Goal: Transaction & Acquisition: Purchase product/service

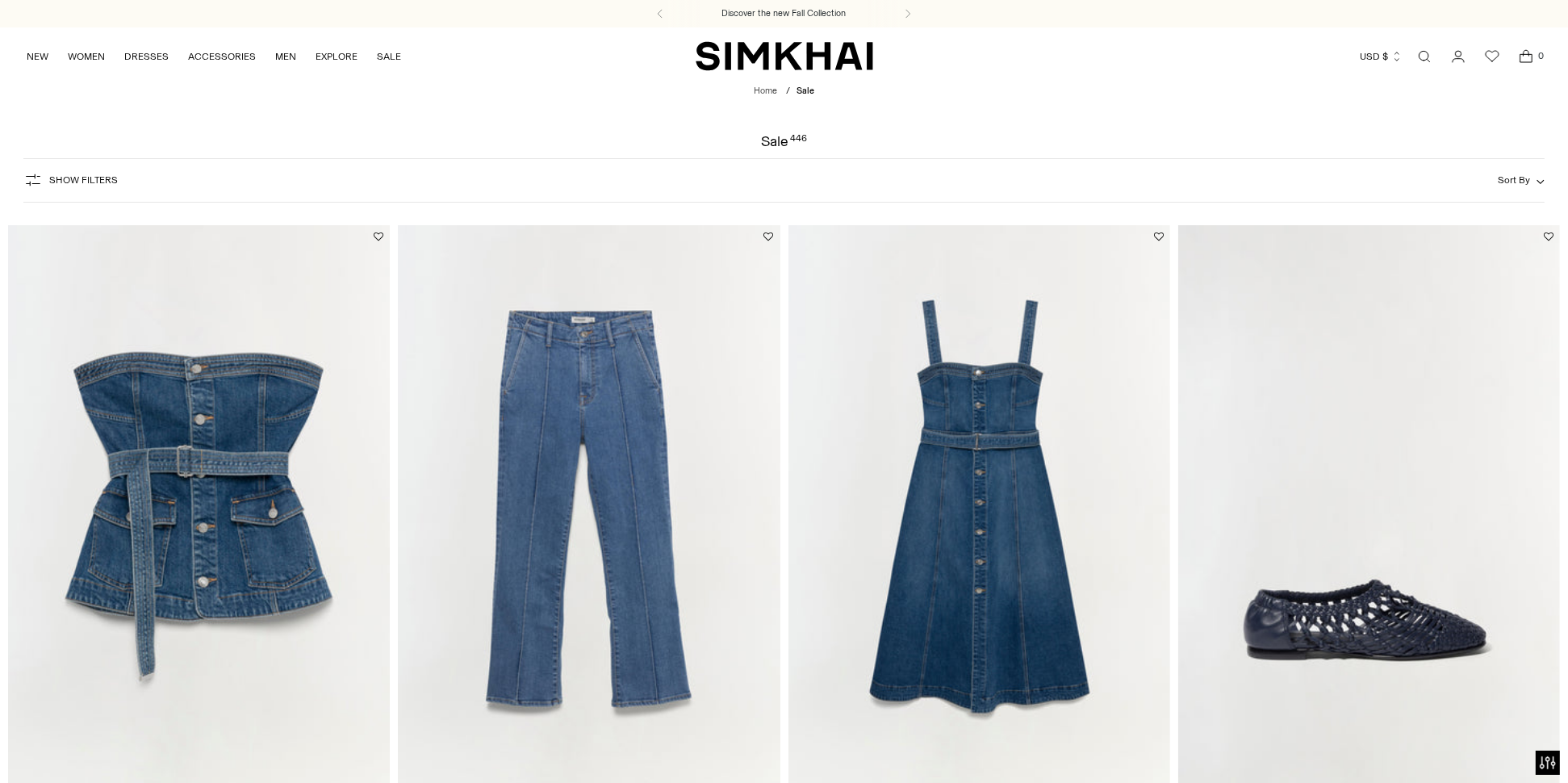
click at [43, 179] on button "Show Filters" at bounding box center [71, 179] width 95 height 26
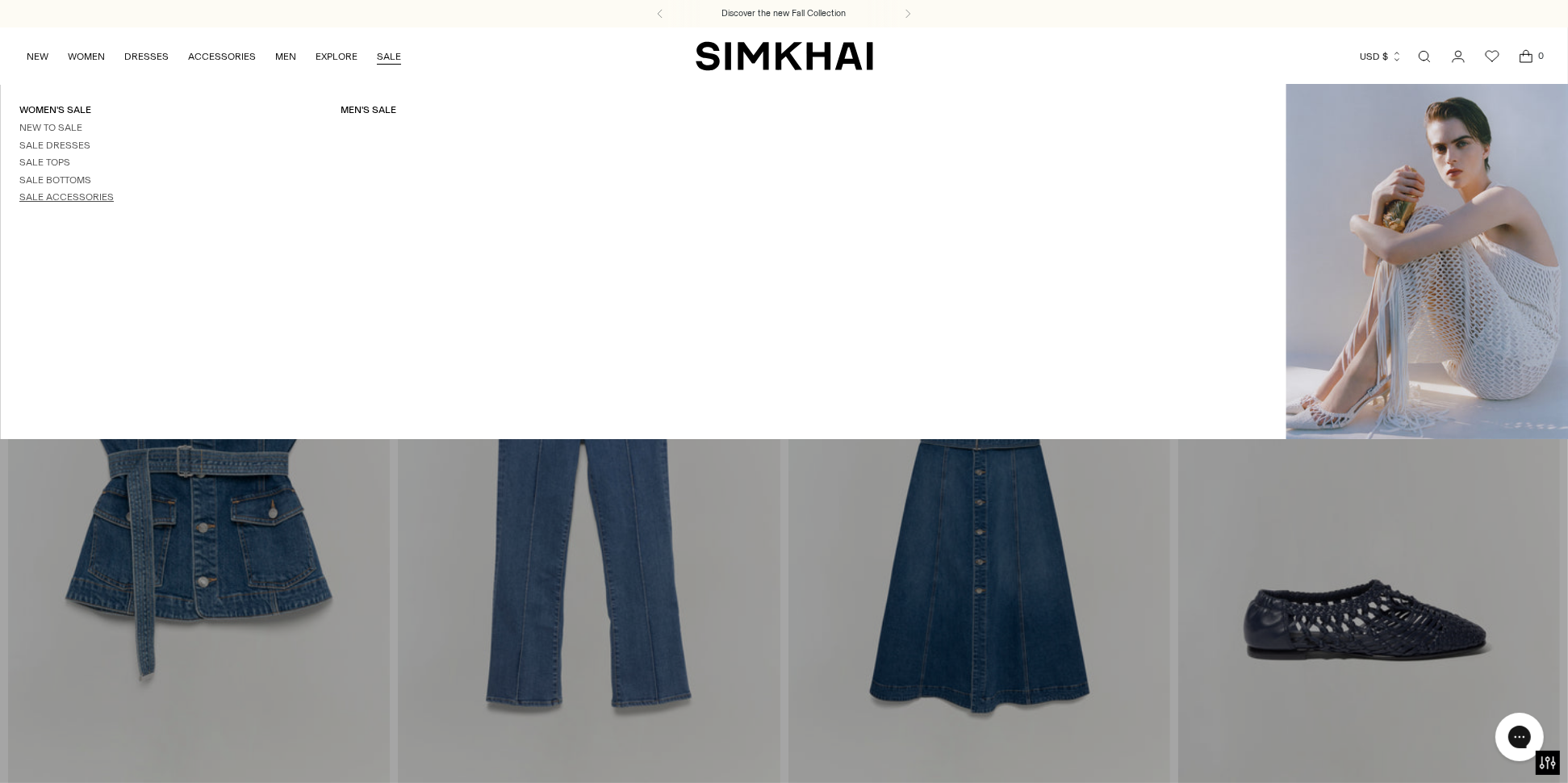
click at [47, 194] on link "Sale Accessories" at bounding box center [67, 196] width 95 height 11
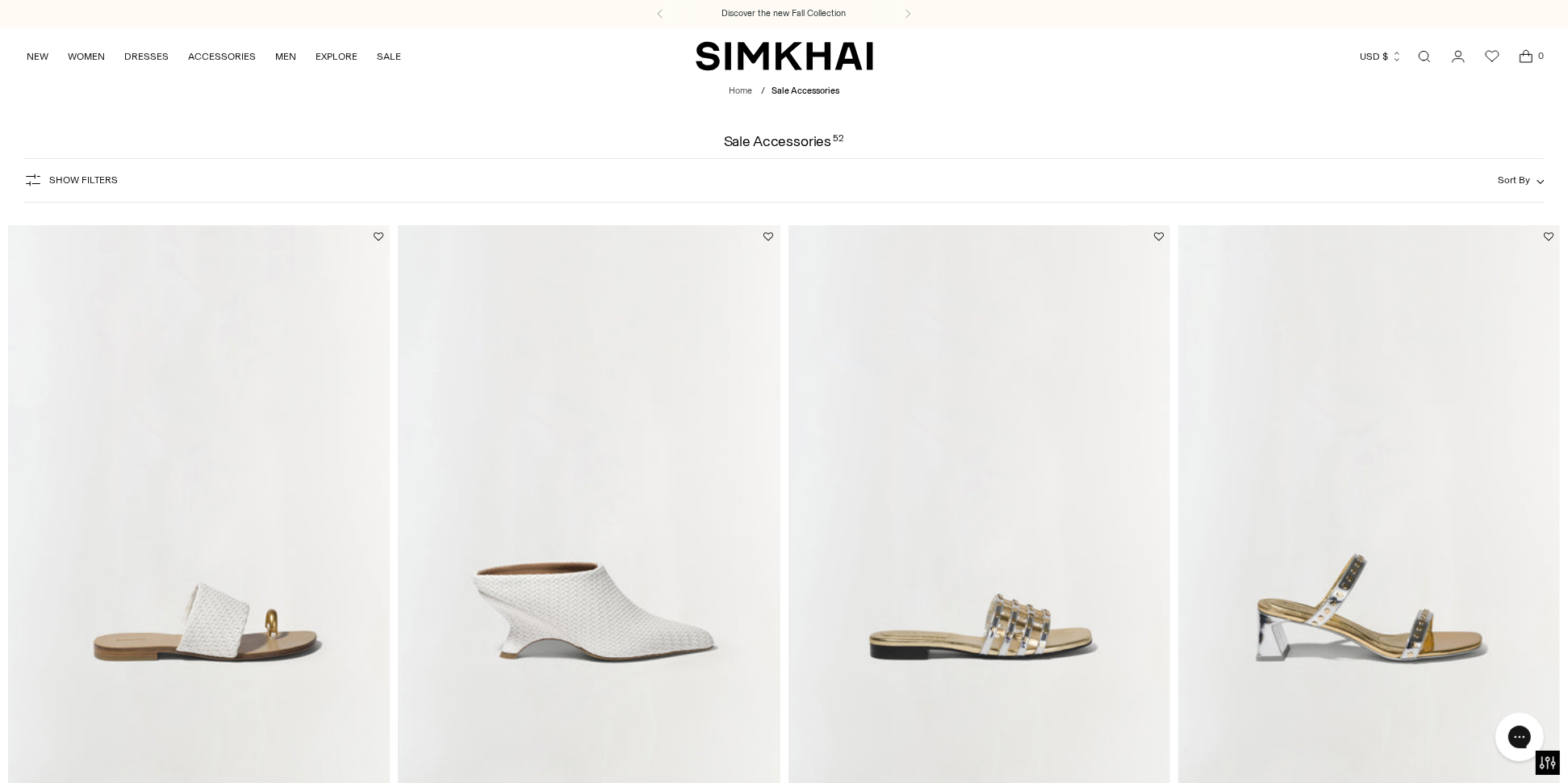
click at [36, 177] on icon "button" at bounding box center [33, 180] width 15 height 12
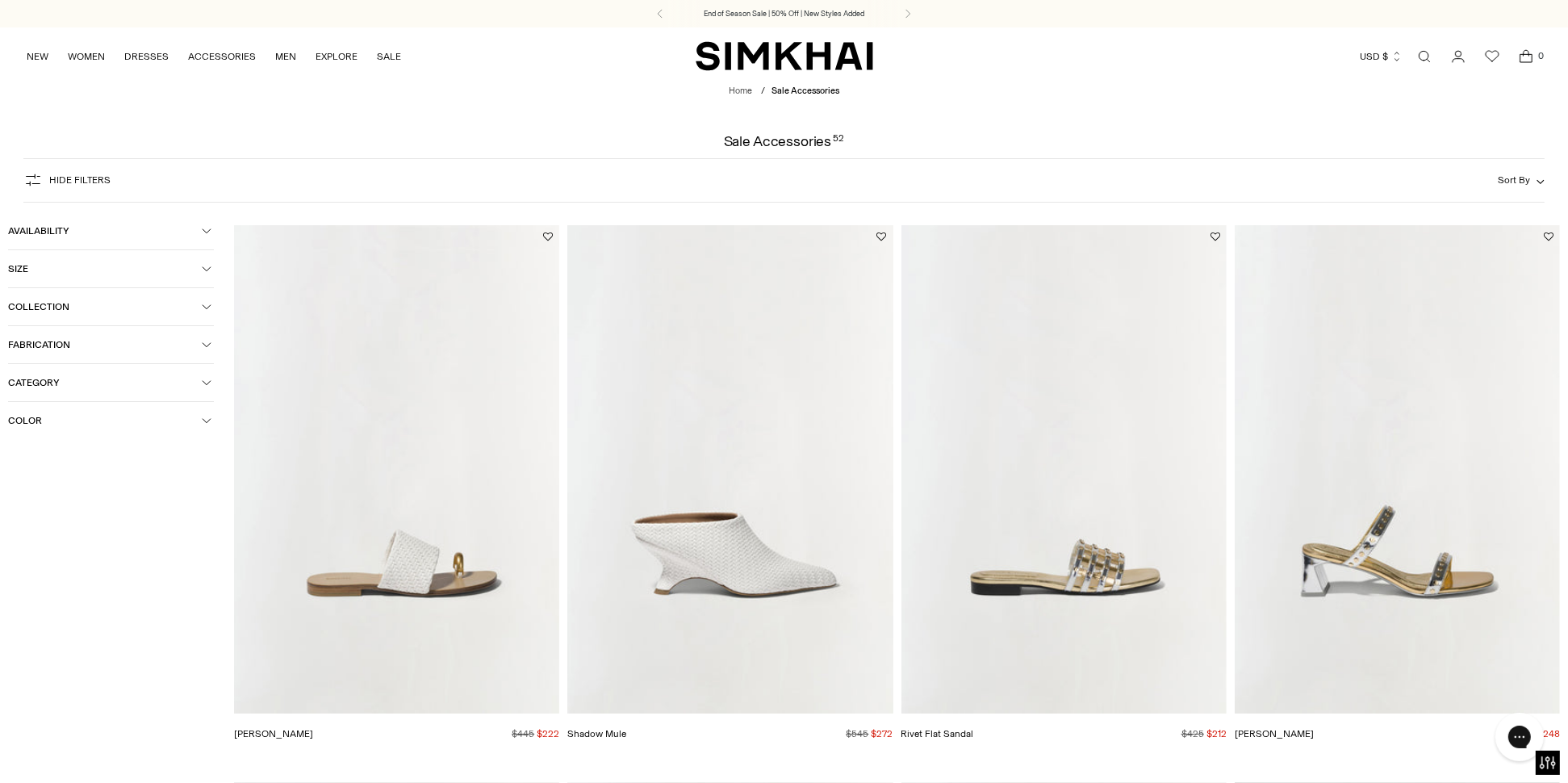
click at [205, 384] on icon "button" at bounding box center [207, 383] width 10 height 10
click at [39, 440] on span "Handbags" at bounding box center [47, 436] width 54 height 15
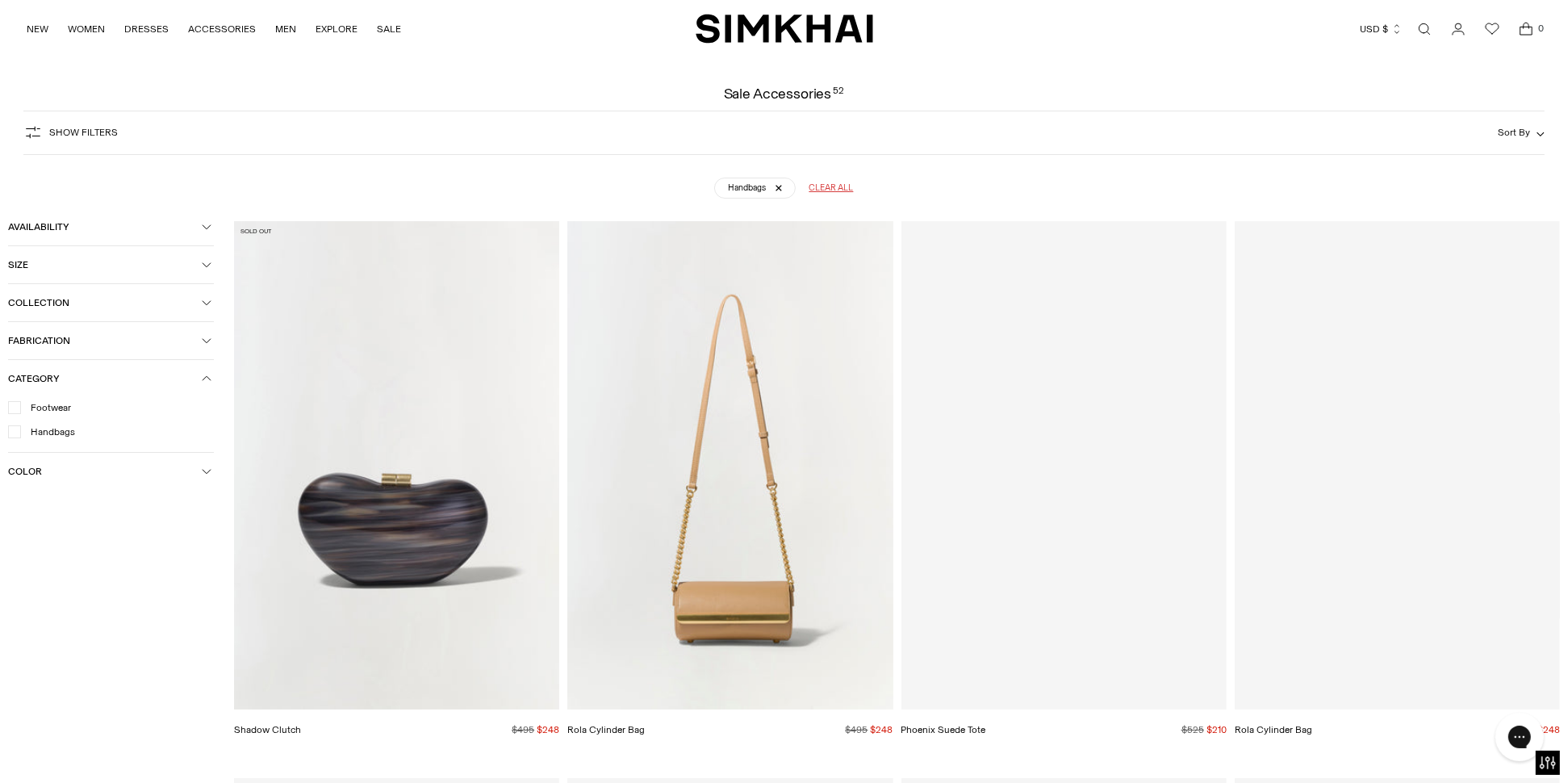
scroll to position [119, 0]
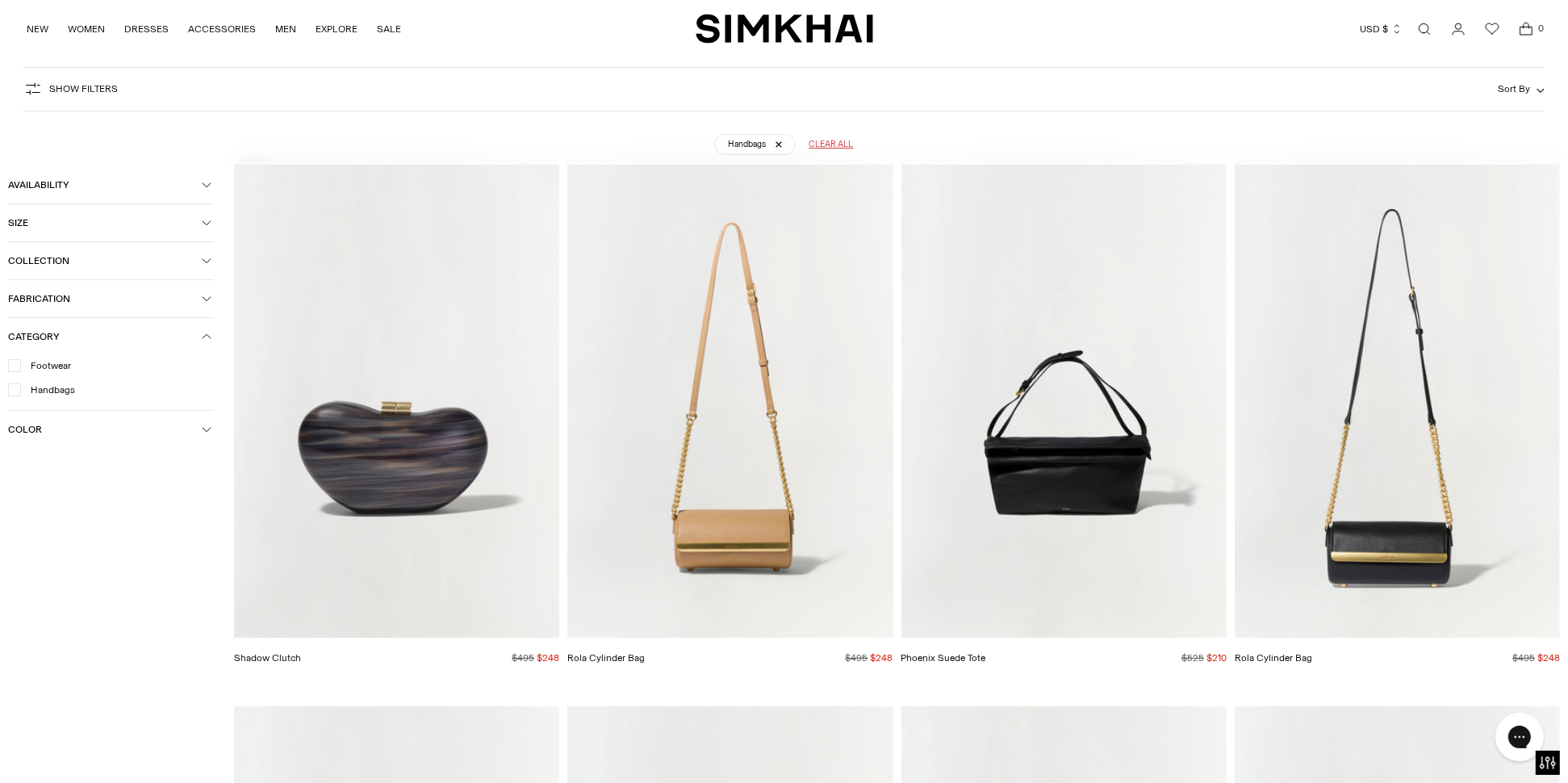
click at [0, 0] on img "Shadow Clutch" at bounding box center [0, 0] width 0 height 0
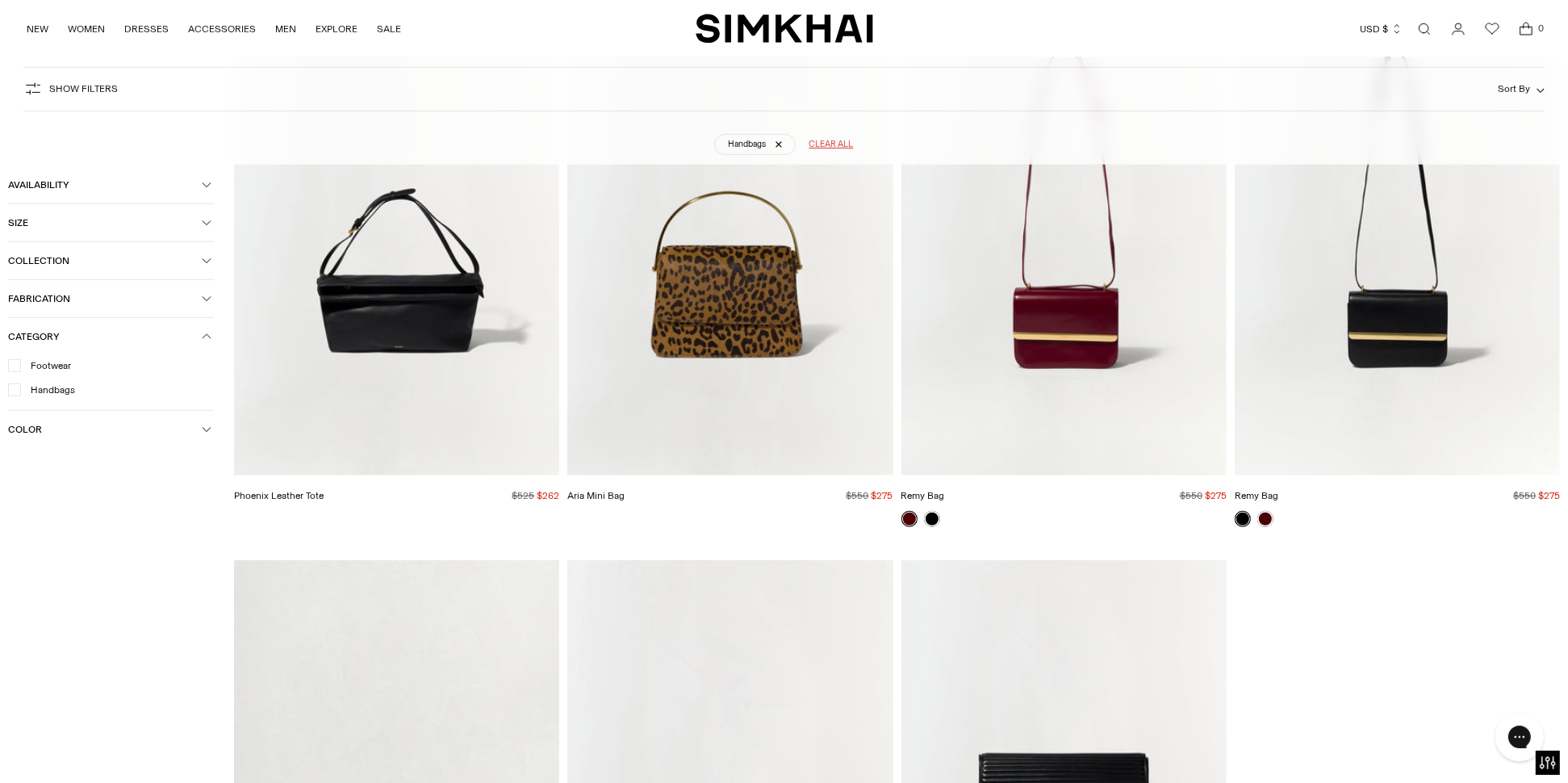
scroll to position [1815, 0]
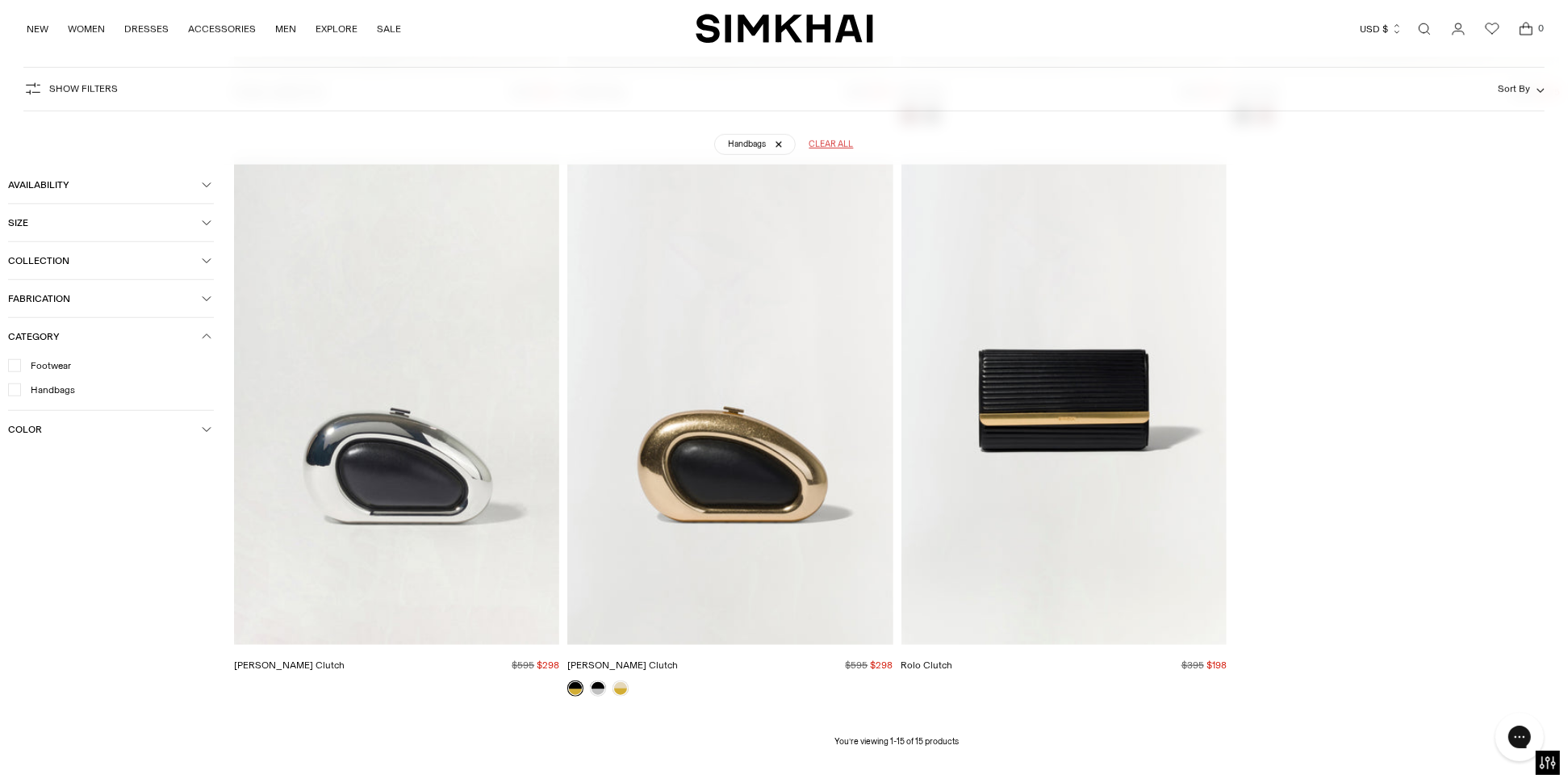
click at [0, 0] on img "Luna Clutch" at bounding box center [0, 0] width 0 height 0
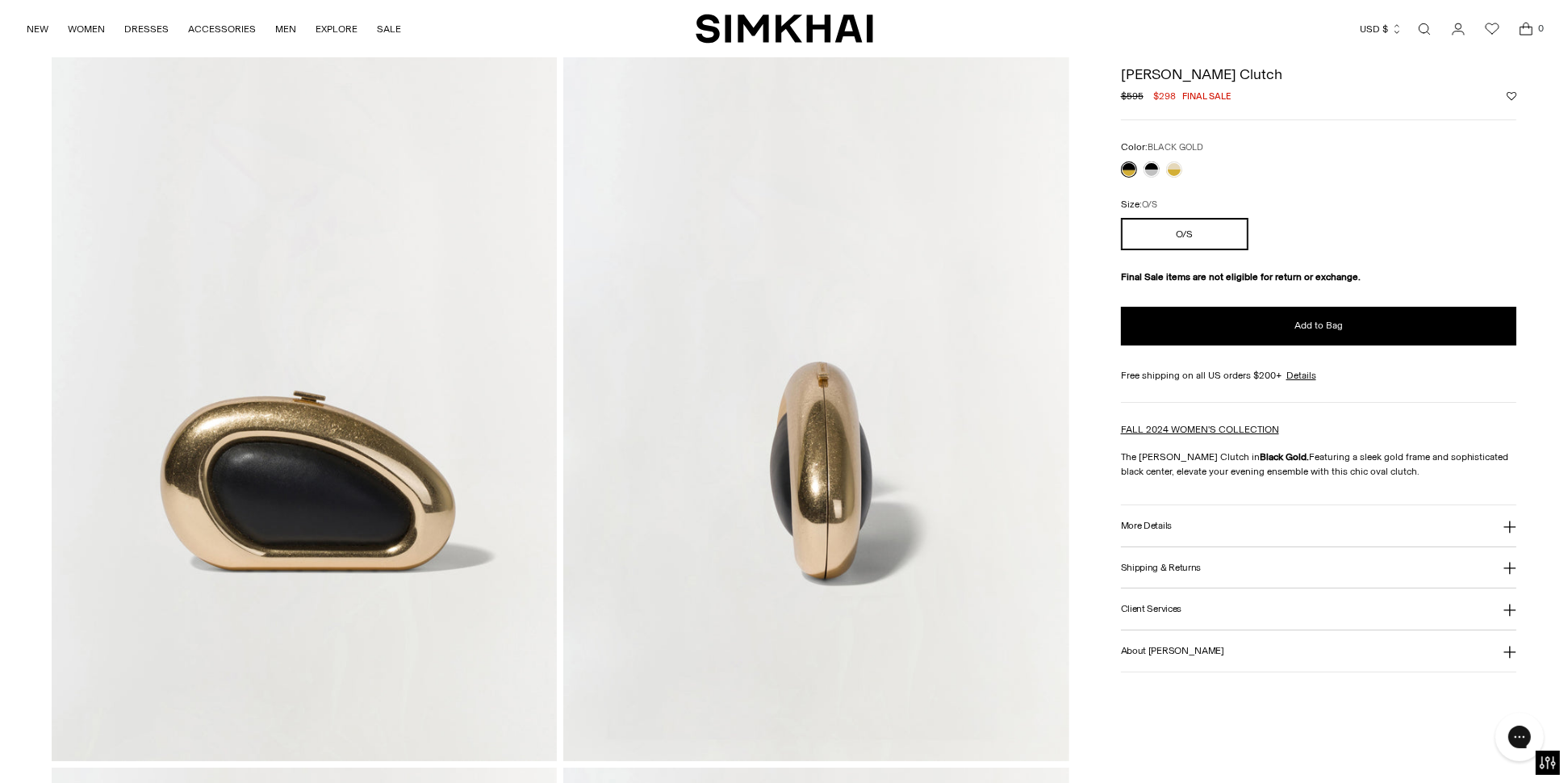
scroll to position [243, 0]
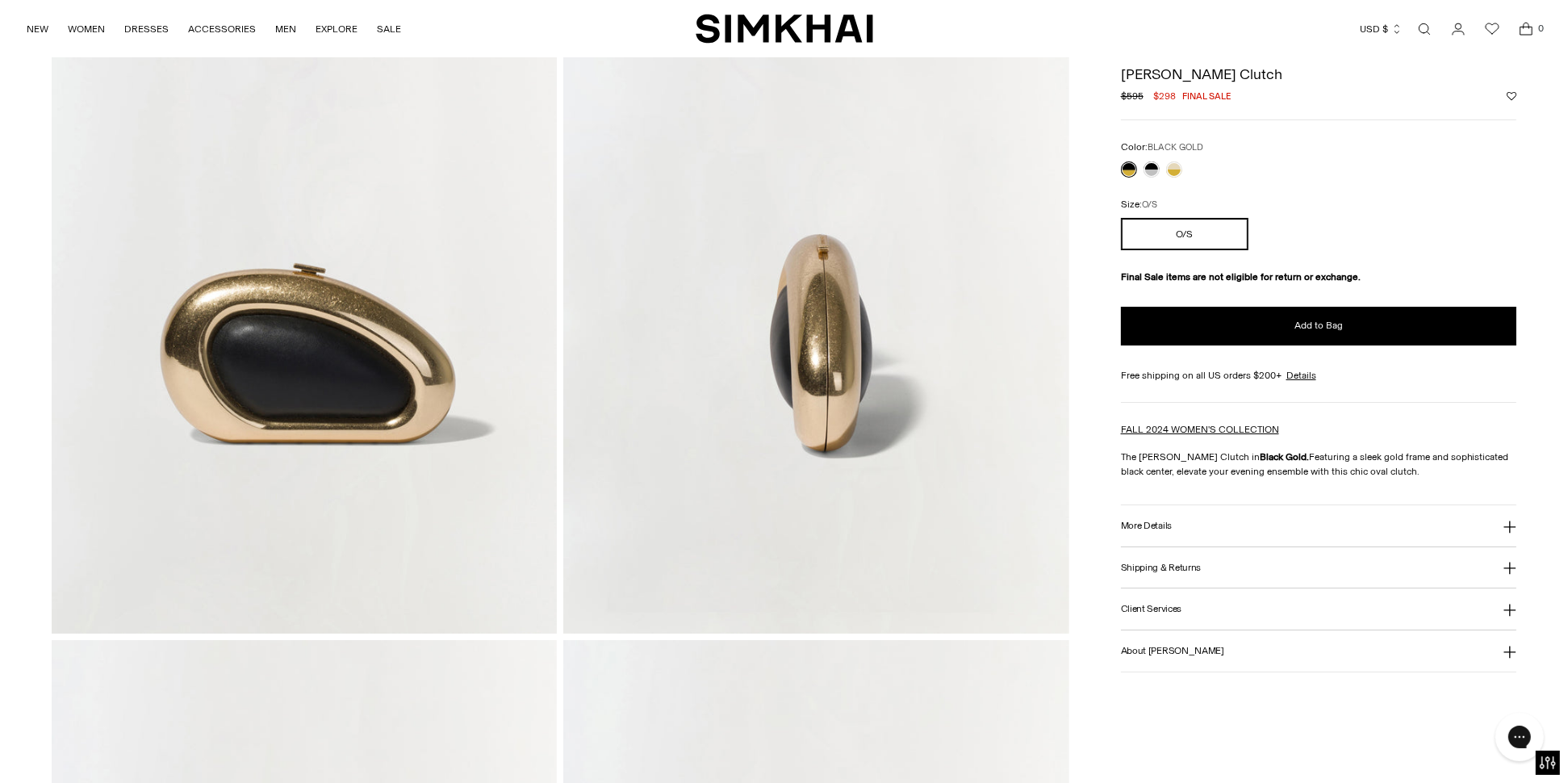
click at [314, 380] on img at bounding box center [304, 253] width 505 height 757
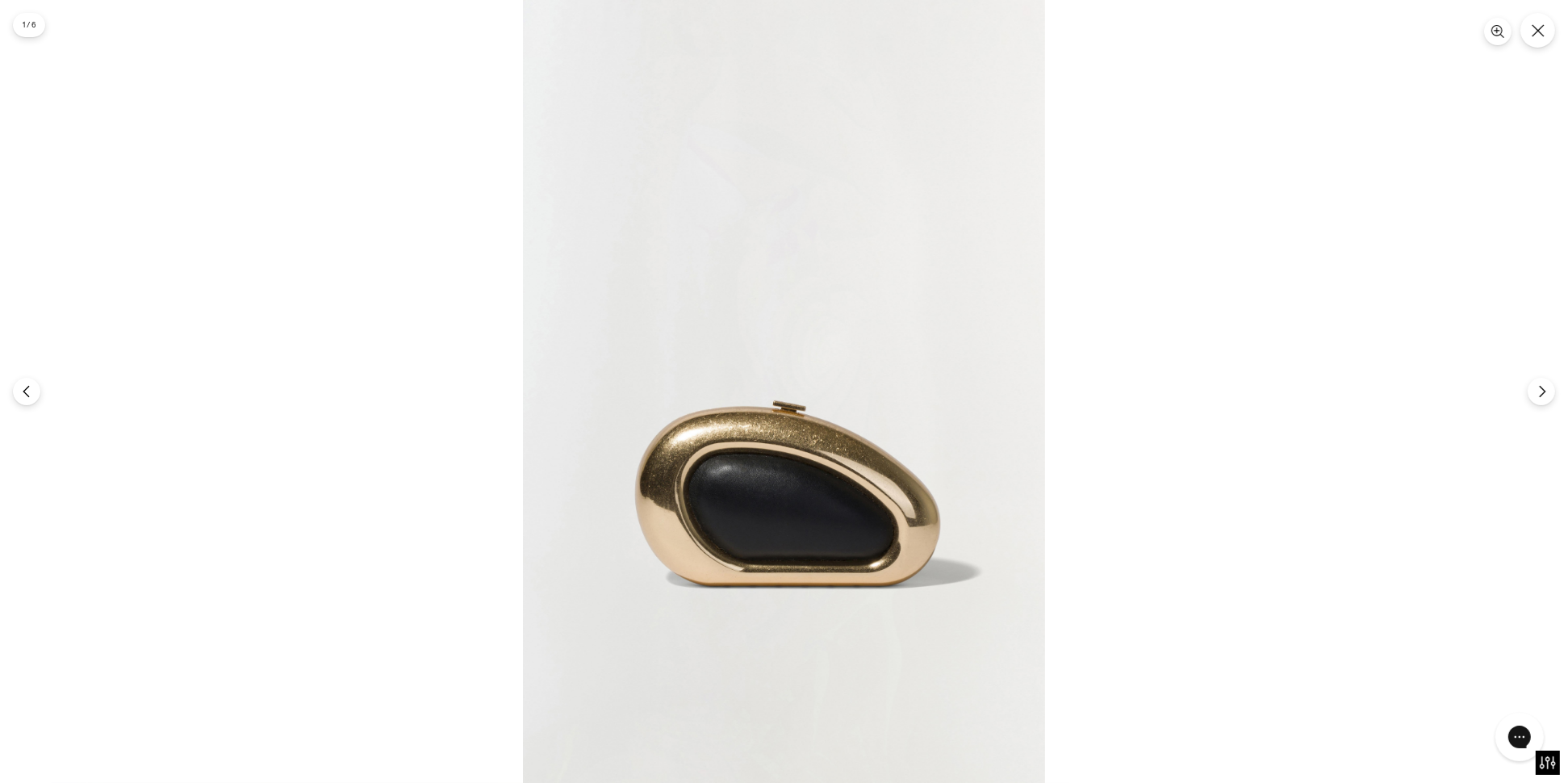
click at [731, 463] on img at bounding box center [783, 392] width 522 height 783
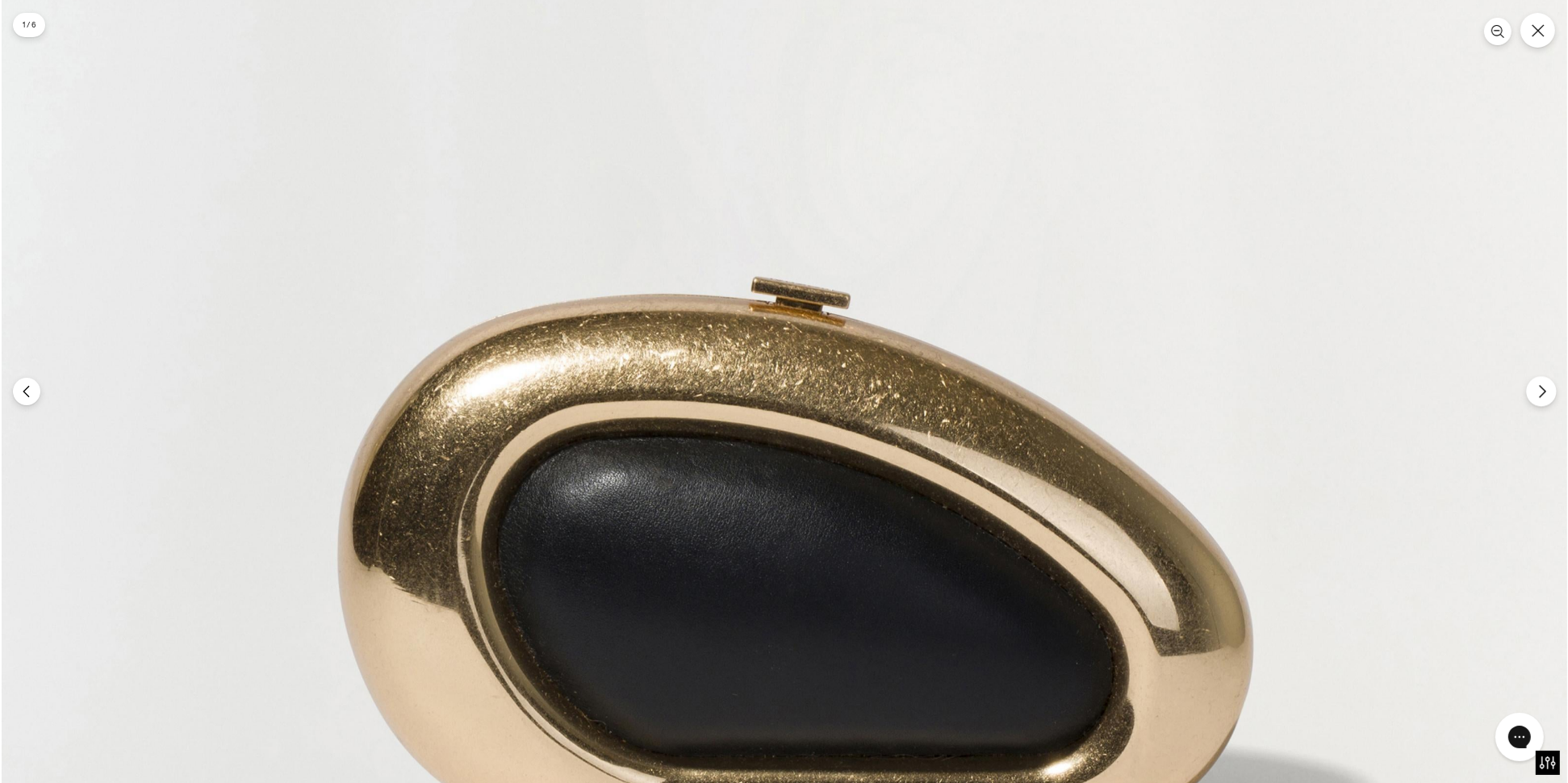
click at [1539, 400] on button "Next" at bounding box center [1541, 391] width 30 height 30
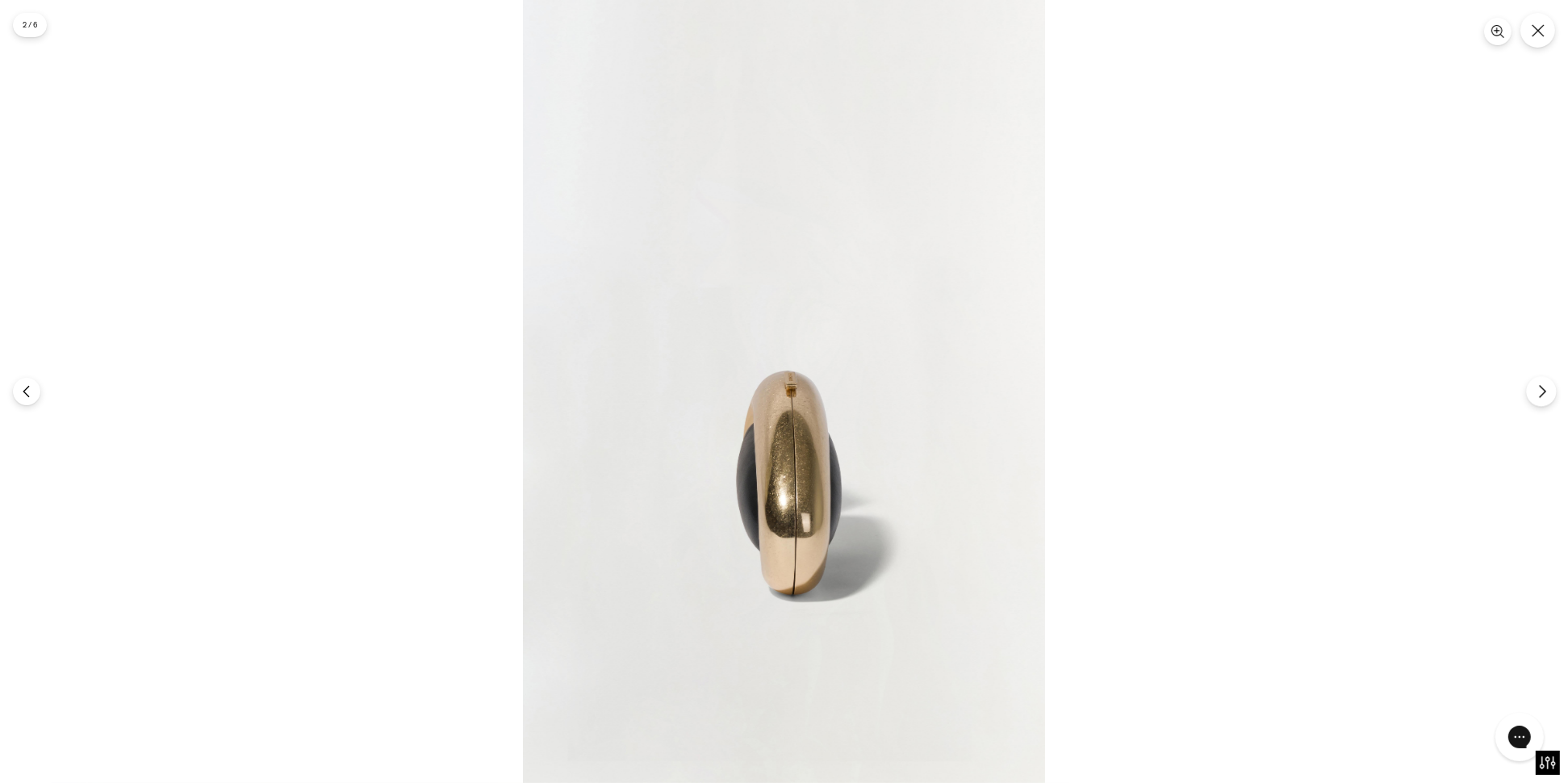
click at [1540, 399] on button "Next" at bounding box center [1541, 391] width 30 height 30
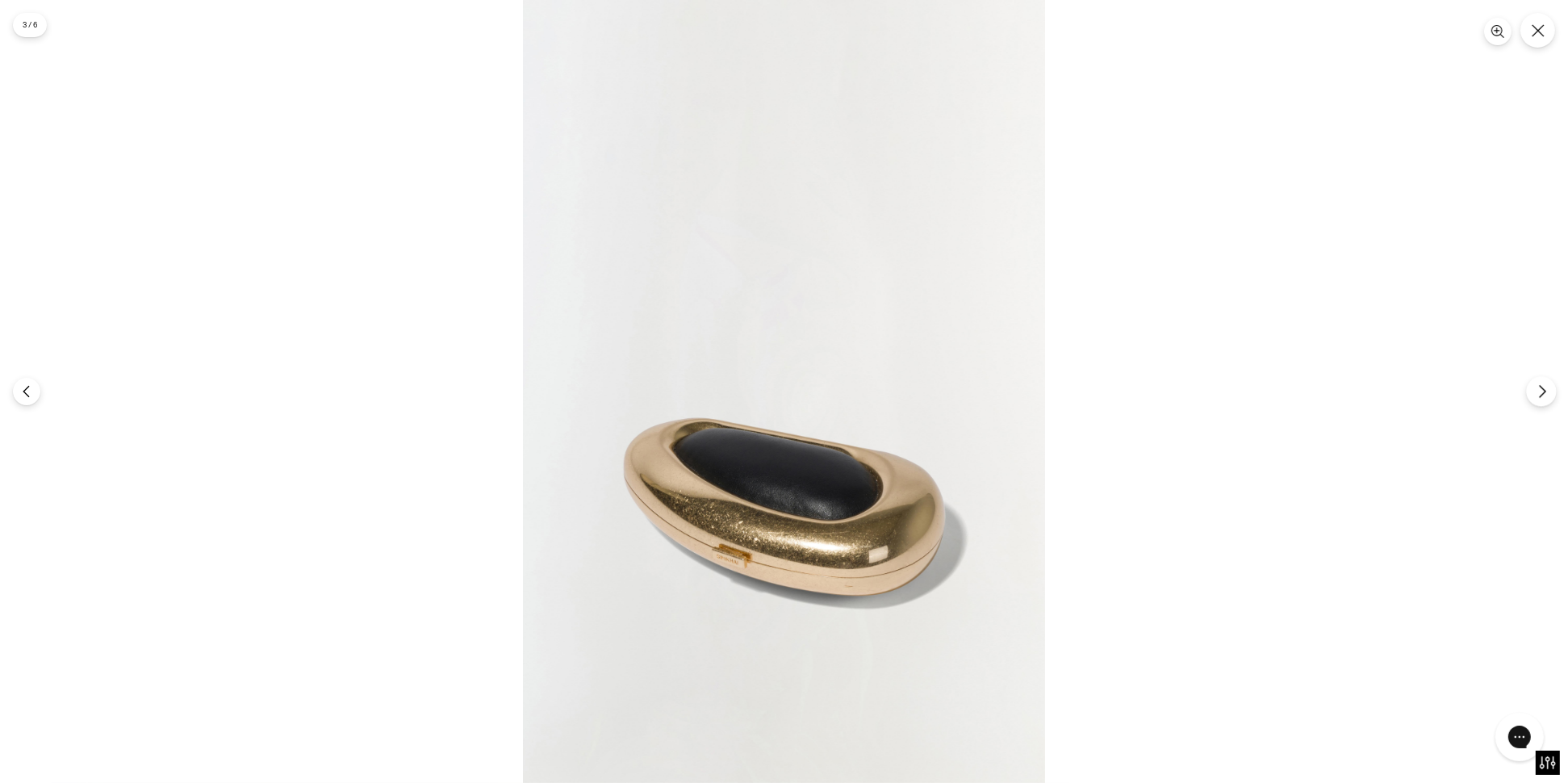
click at [1540, 399] on button "Next" at bounding box center [1541, 391] width 30 height 30
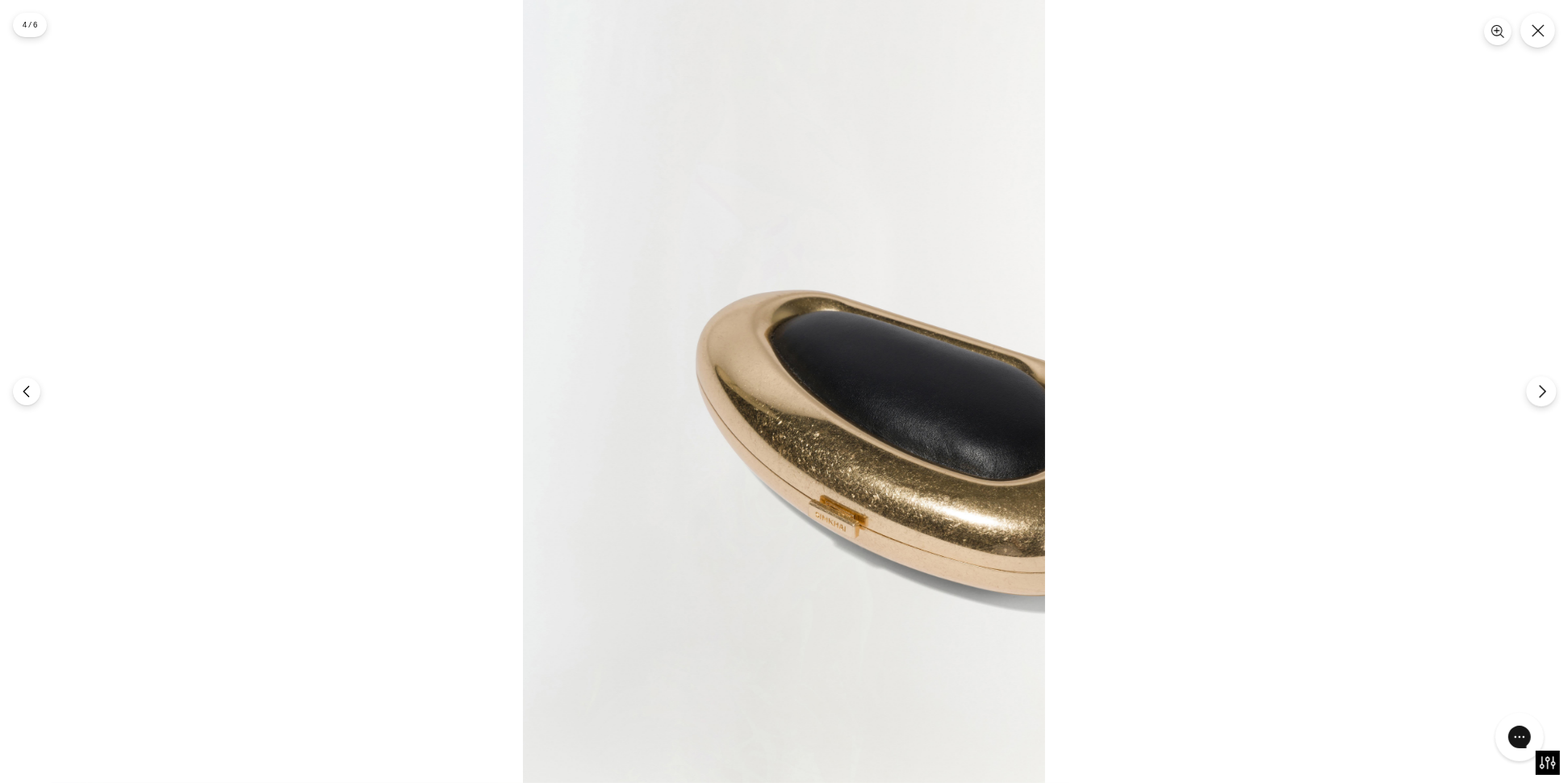
click at [1540, 399] on button "Next" at bounding box center [1541, 391] width 30 height 30
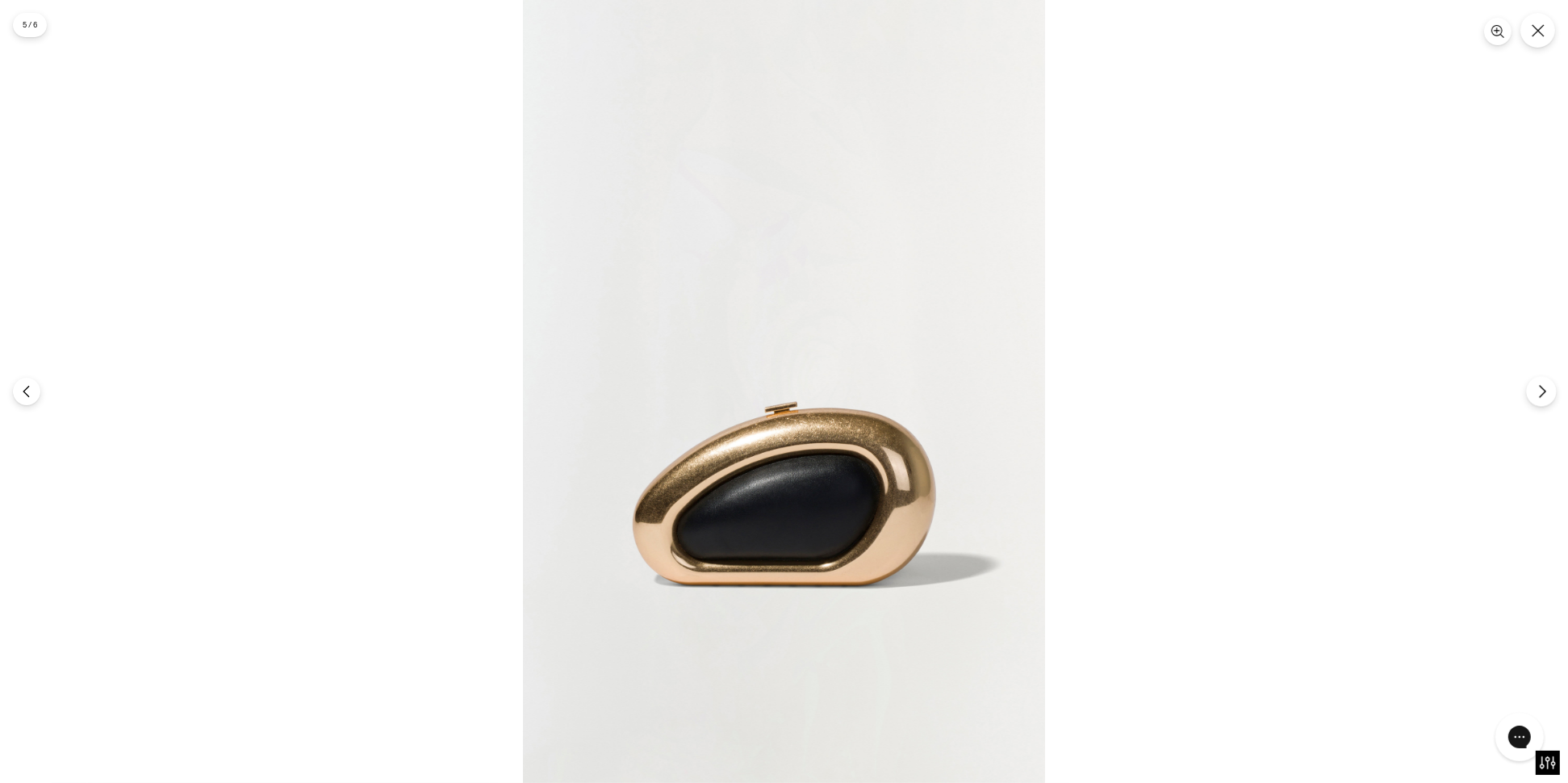
click at [1540, 401] on button "Next" at bounding box center [1541, 391] width 30 height 30
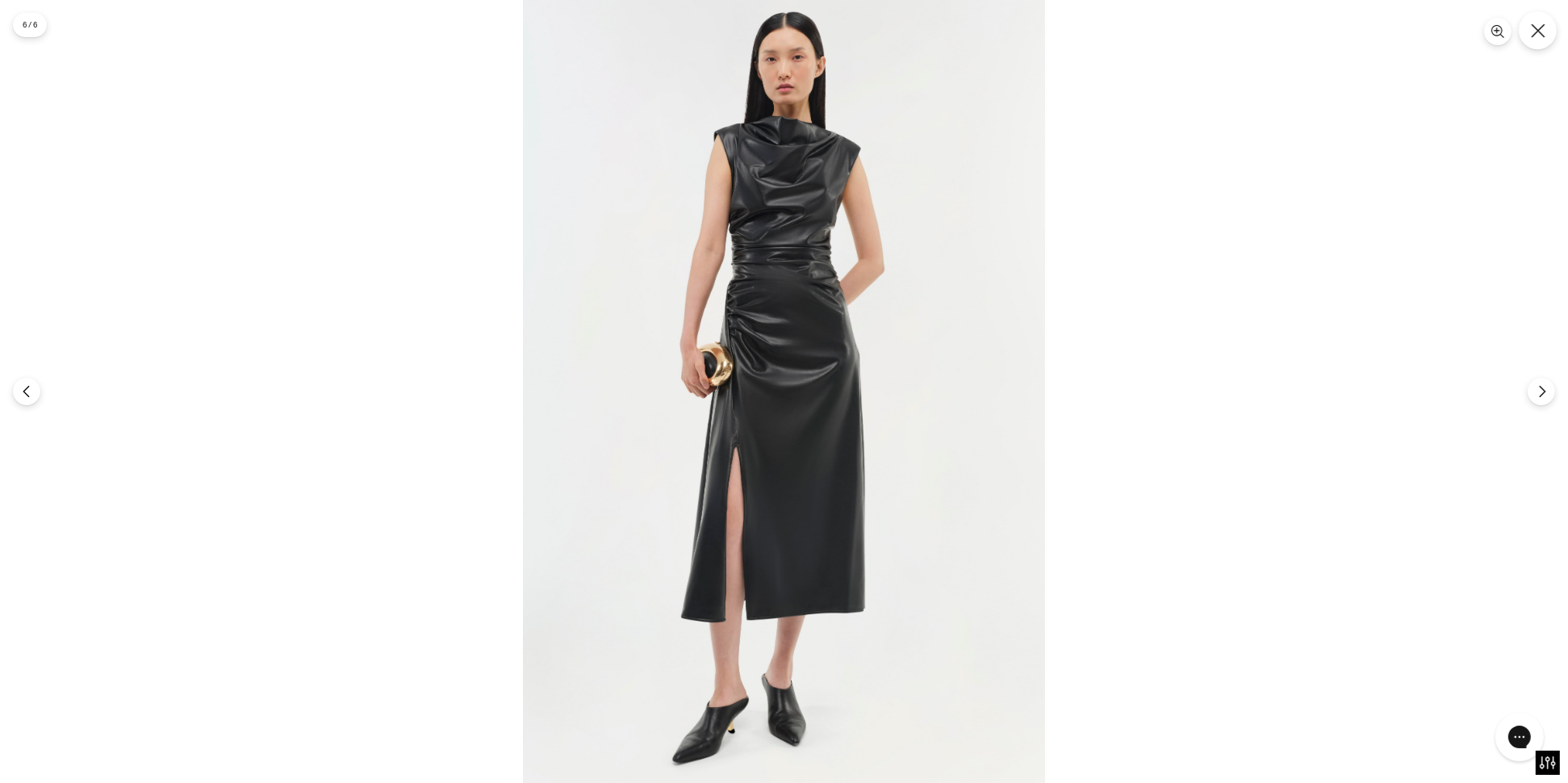
click at [1535, 29] on icon "Close" at bounding box center [1537, 31] width 14 height 14
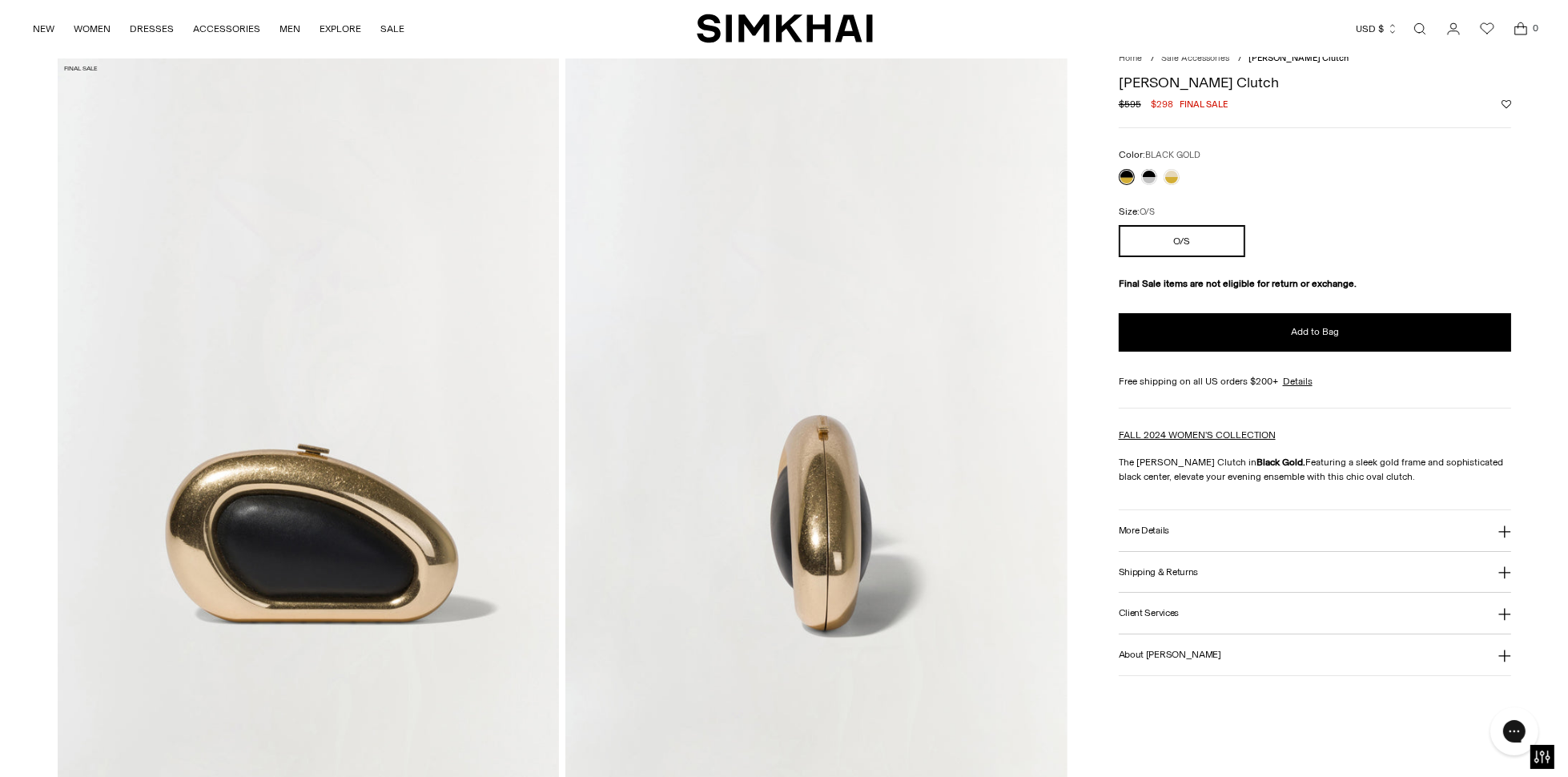
scroll to position [0, 0]
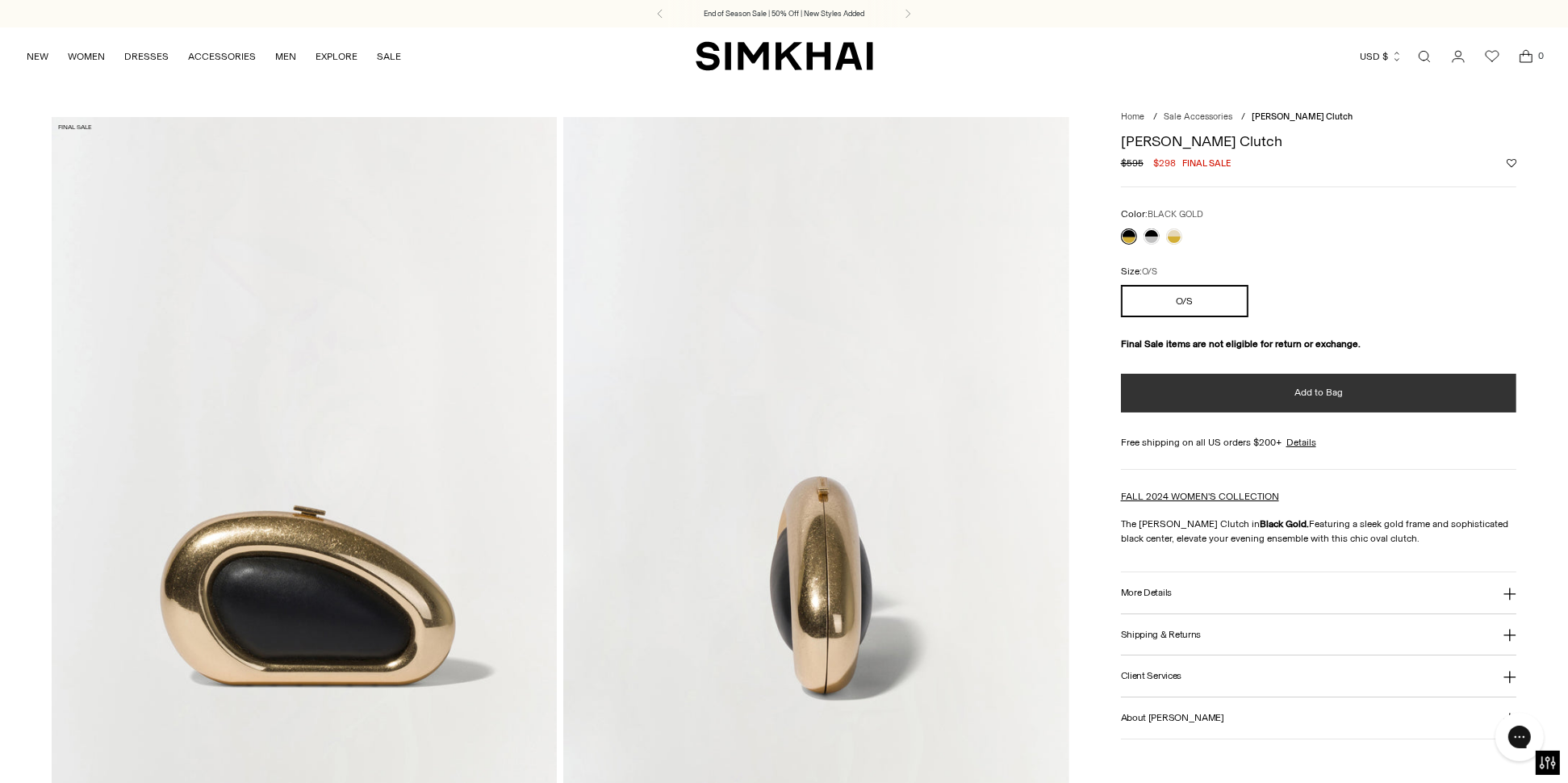
click at [1318, 395] on span "Add to Bag" at bounding box center [1319, 392] width 48 height 14
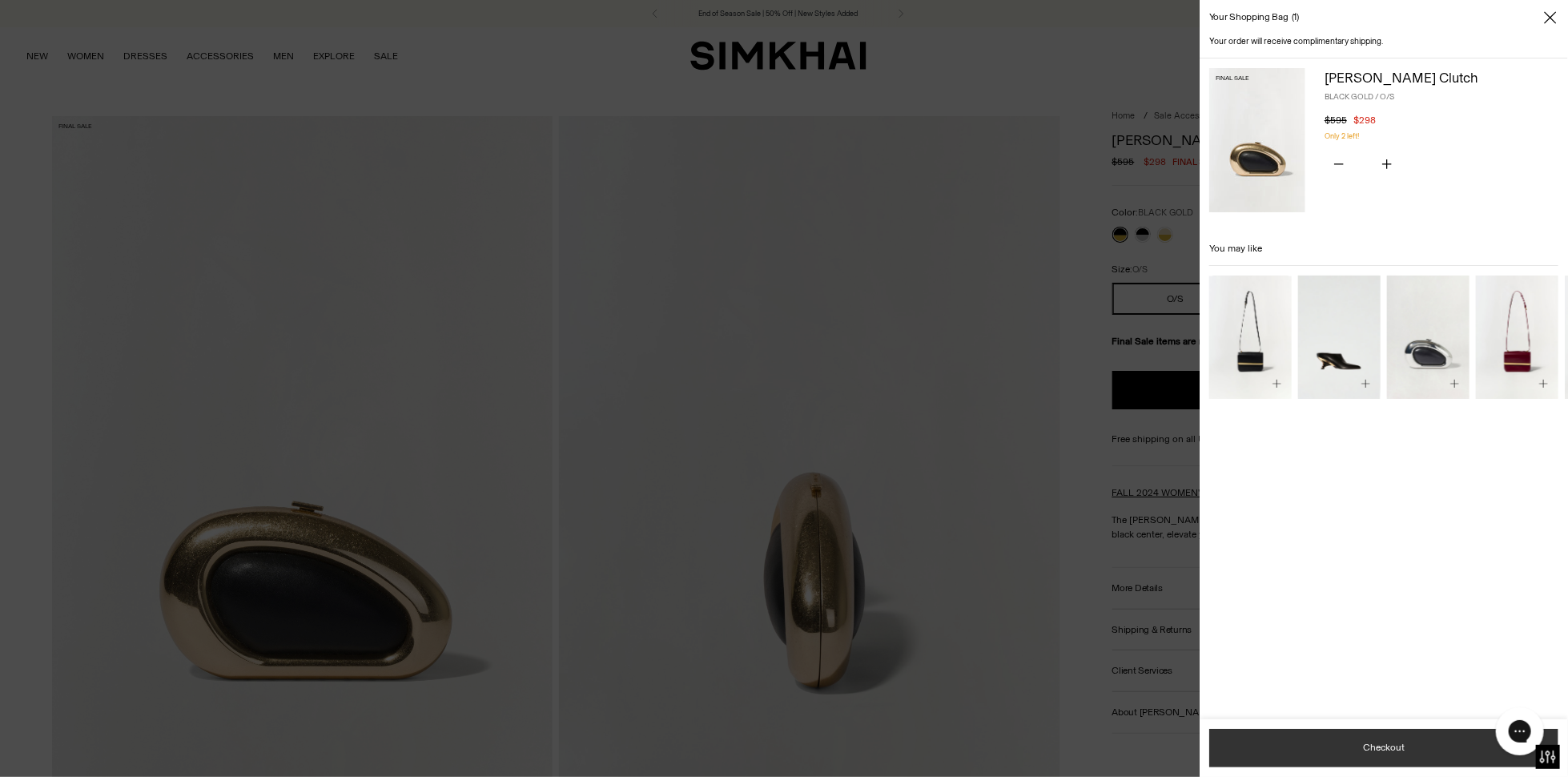
click at [1383, 745] on button "Checkout" at bounding box center [1384, 748] width 349 height 38
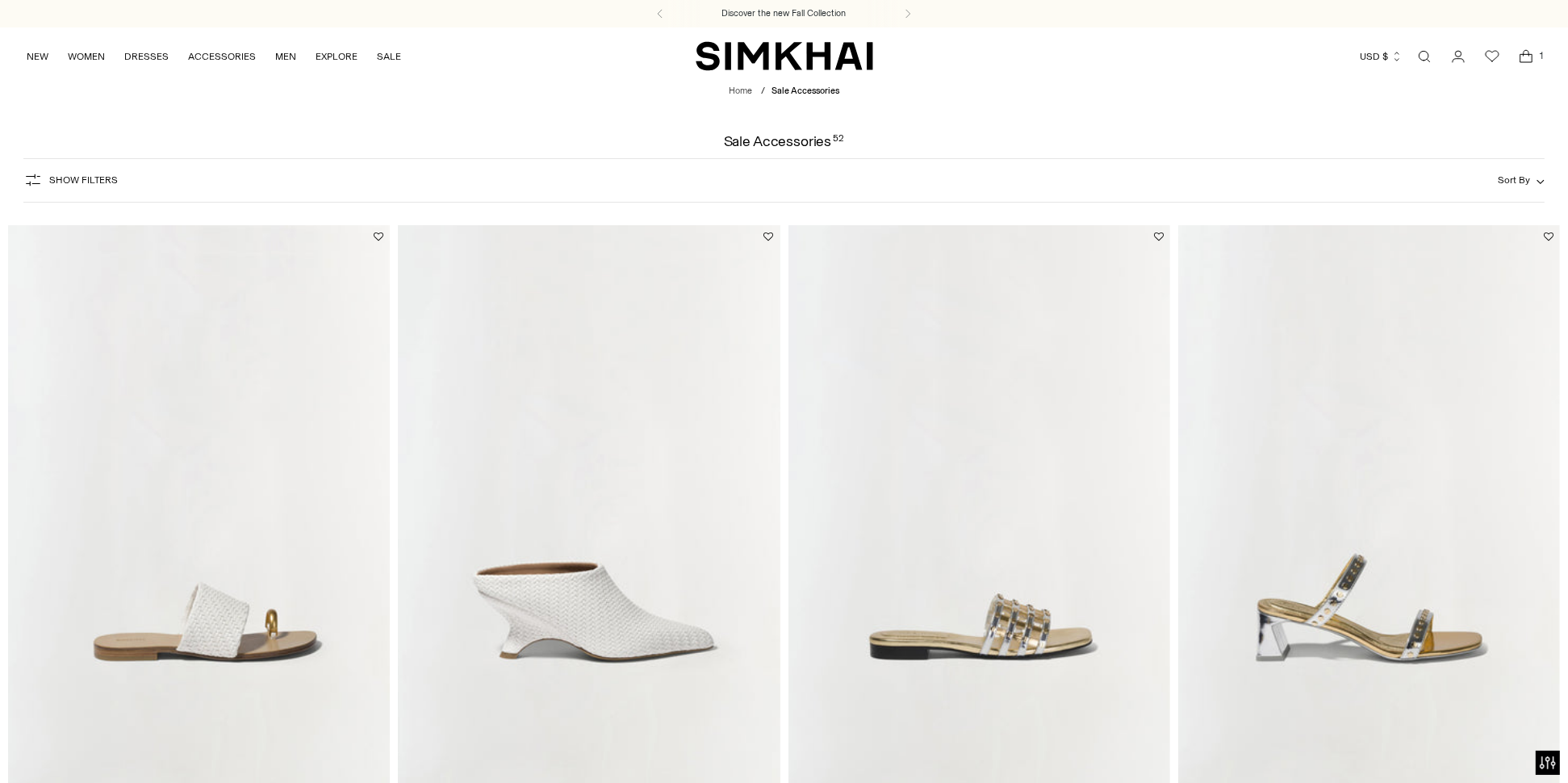
click at [41, 184] on icon "button" at bounding box center [34, 180] width 20 height 20
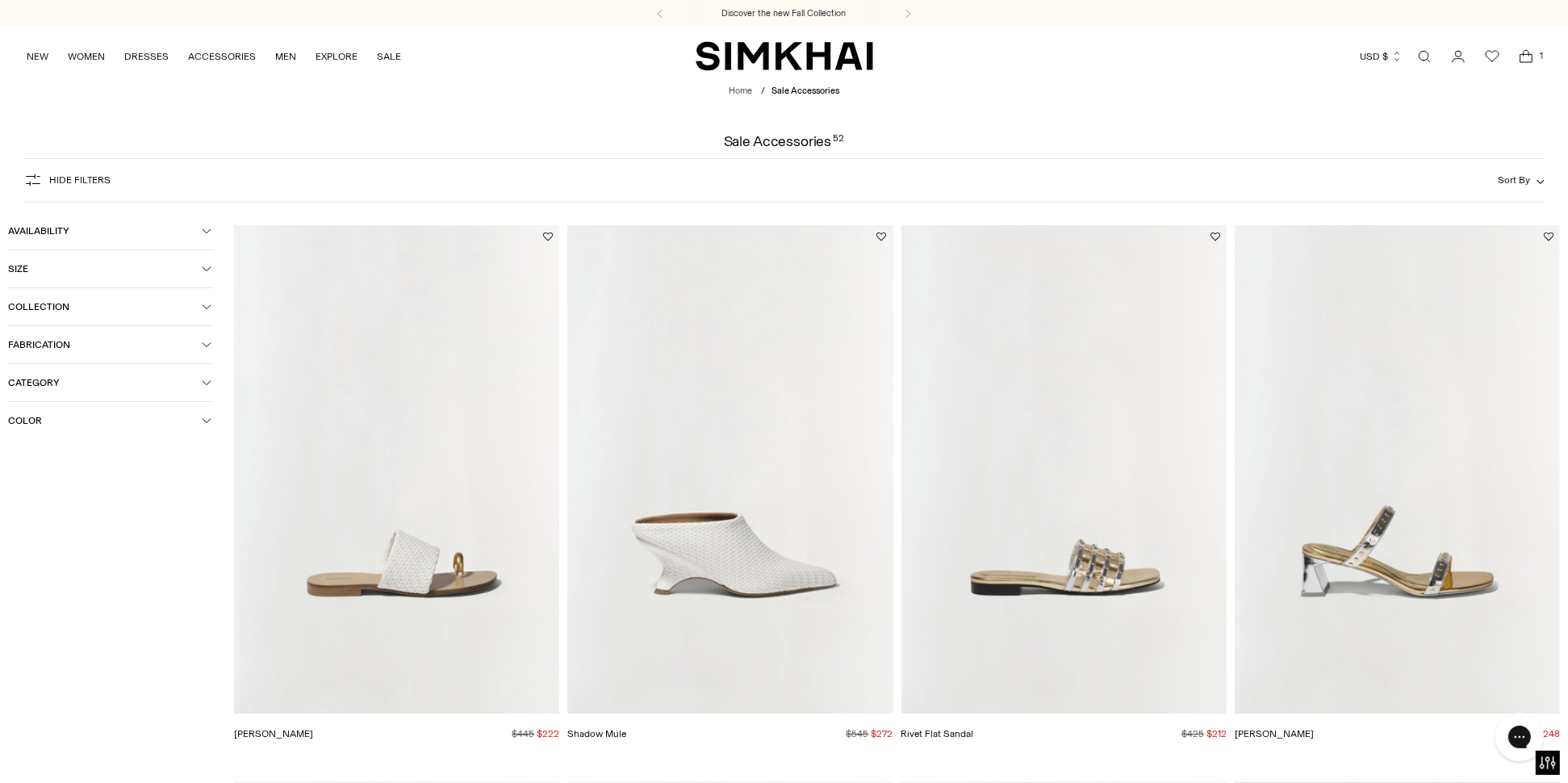
click at [206, 385] on icon "button" at bounding box center [206, 383] width 8 height 4
click at [53, 437] on span "Handbags" at bounding box center [47, 436] width 54 height 15
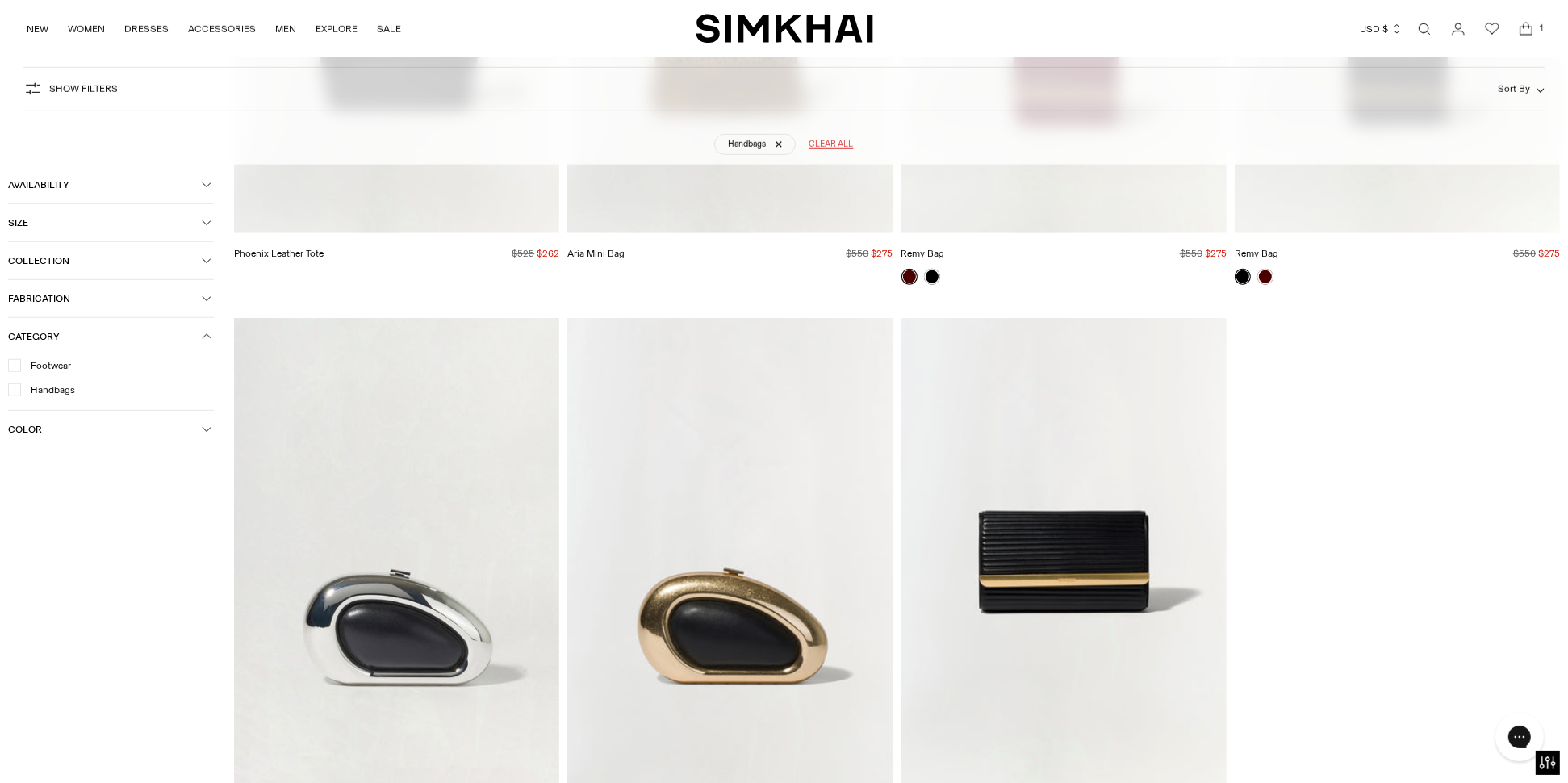
scroll to position [1975, 0]
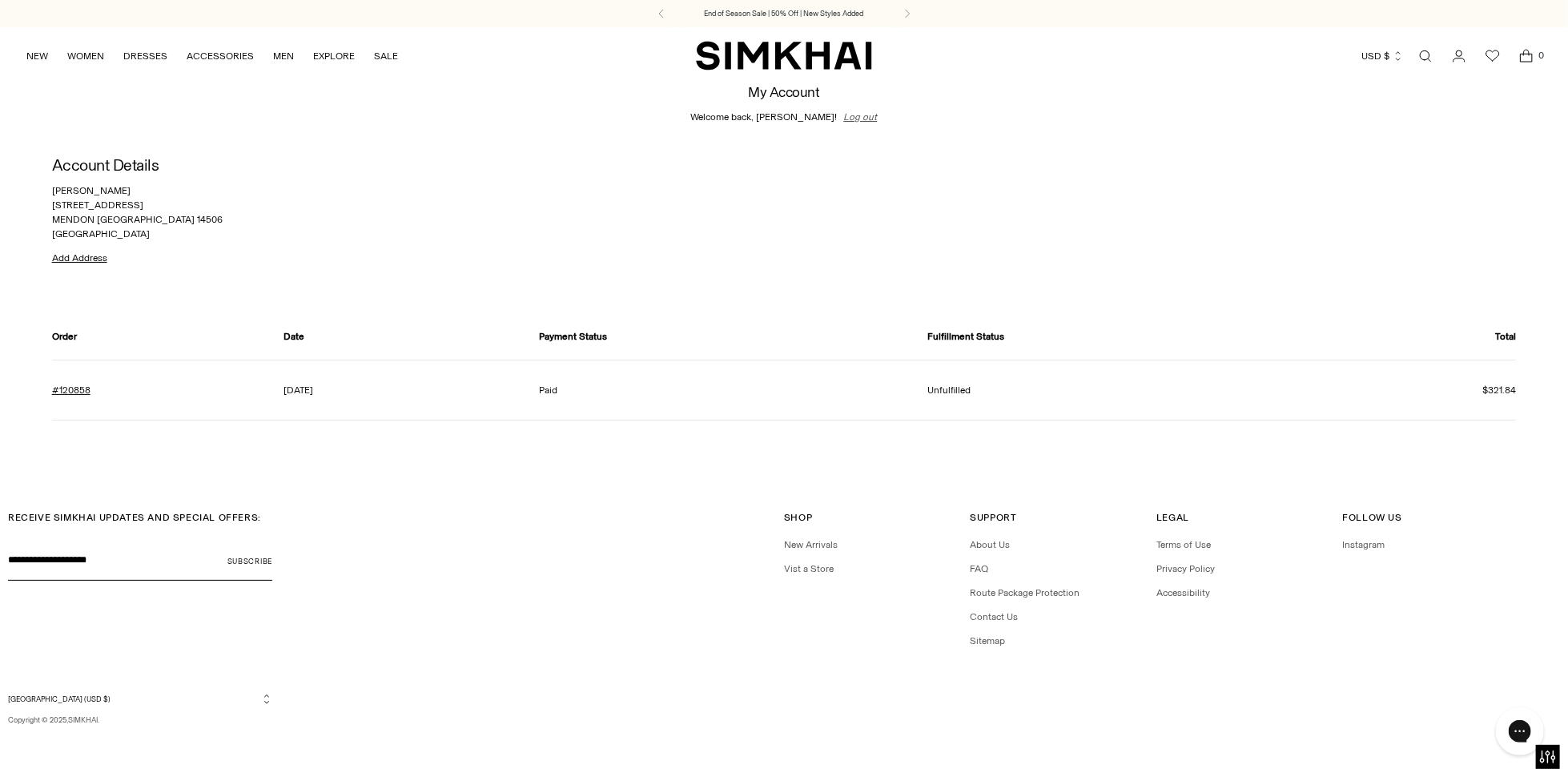
click at [845, 116] on link "Log out" at bounding box center [861, 116] width 33 height 15
